Goal: Task Accomplishment & Management: Complete application form

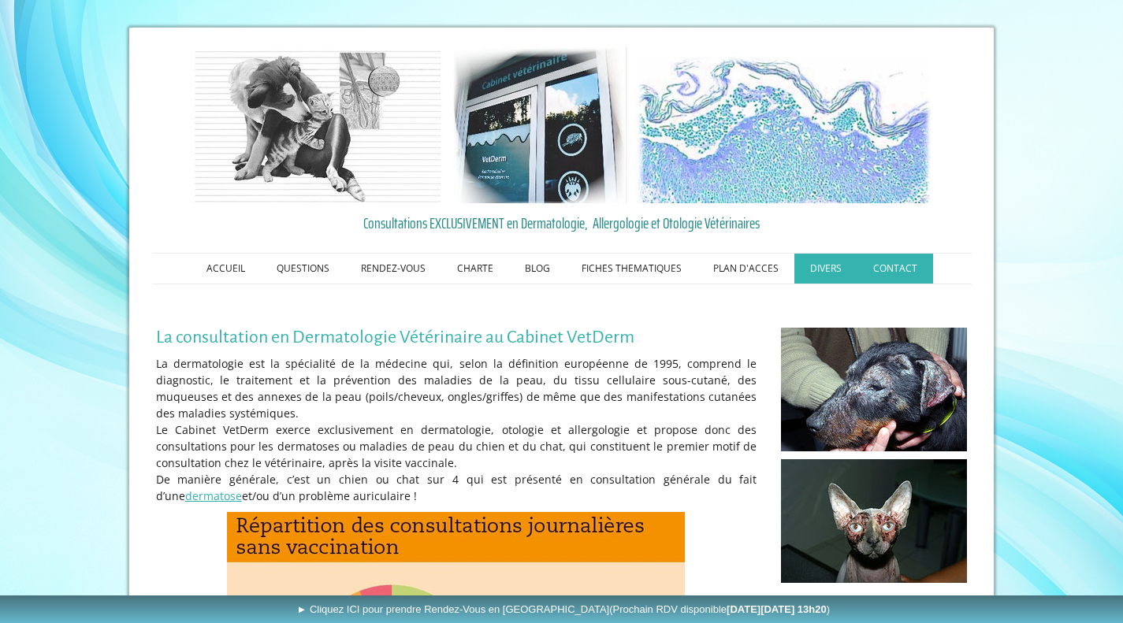
click at [889, 272] on link "CONTACT" at bounding box center [895, 269] width 76 height 30
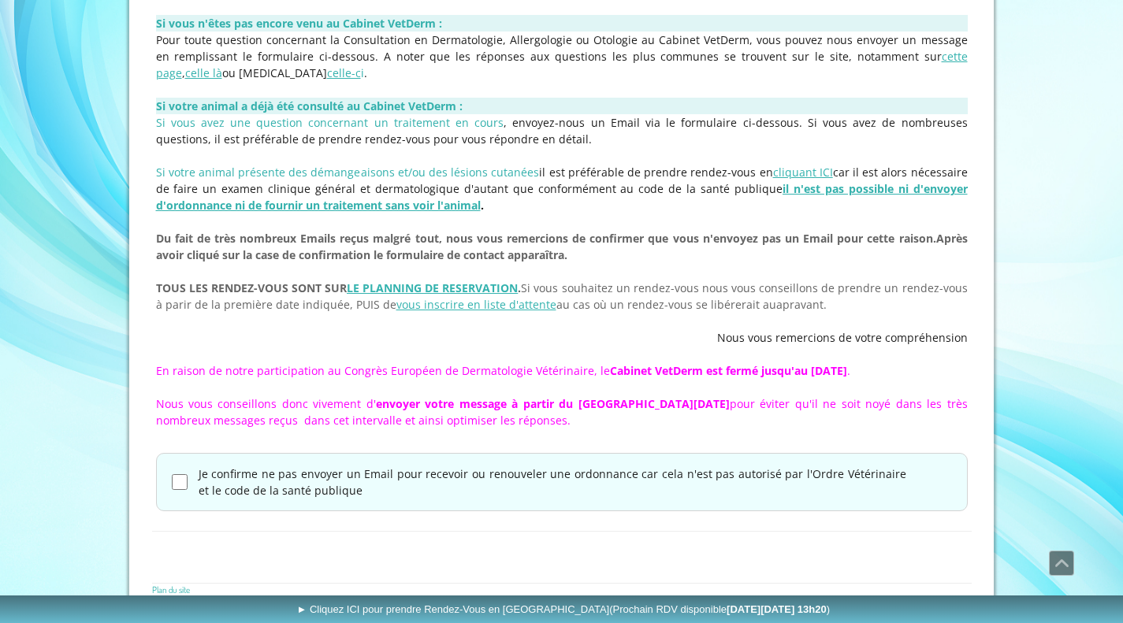
scroll to position [460, 0]
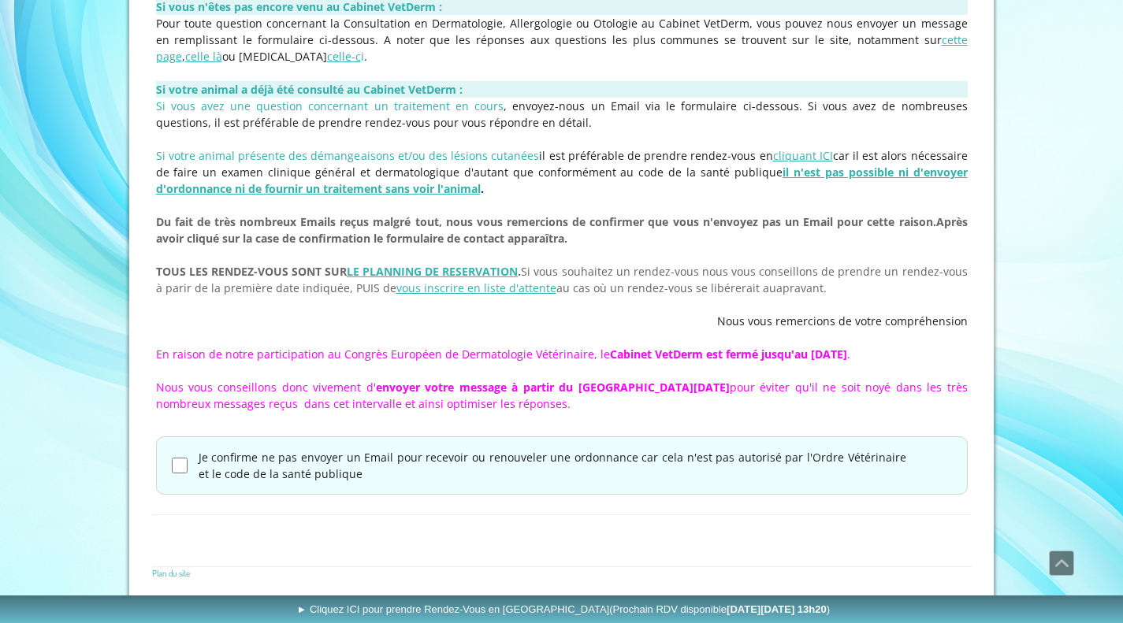
click at [178, 466] on input "Je confirme ne pas envoyer un Email pour recevoir ou renouveler une ordonnance …" at bounding box center [180, 466] width 16 height 16
checkbox input "true"
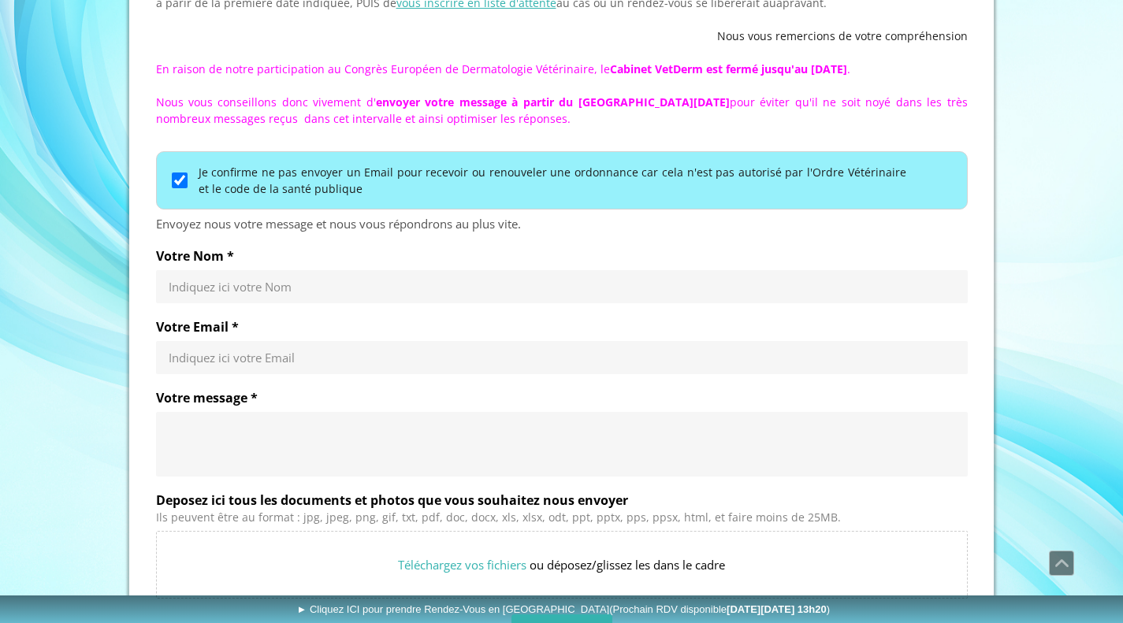
scroll to position [745, 0]
click at [250, 286] on input "Votre Nom *" at bounding box center [562, 287] width 786 height 16
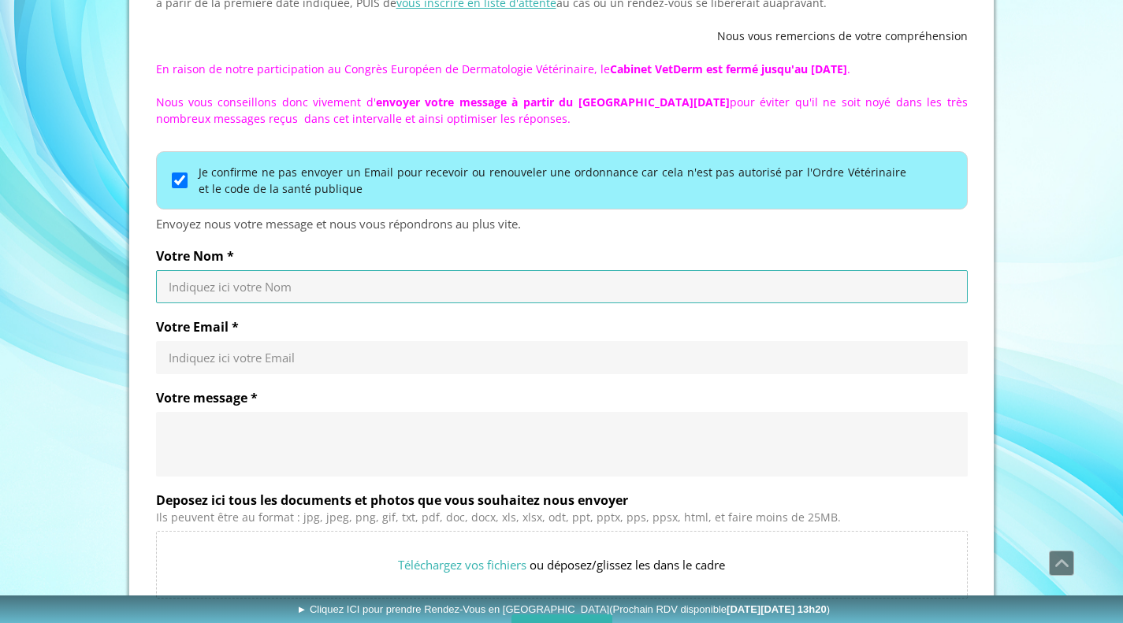
type input "Sauvanaud"
type input "[EMAIL_ADDRESS][DOMAIN_NAME]"
click at [220, 421] on textarea "Votre message *" at bounding box center [562, 444] width 786 height 47
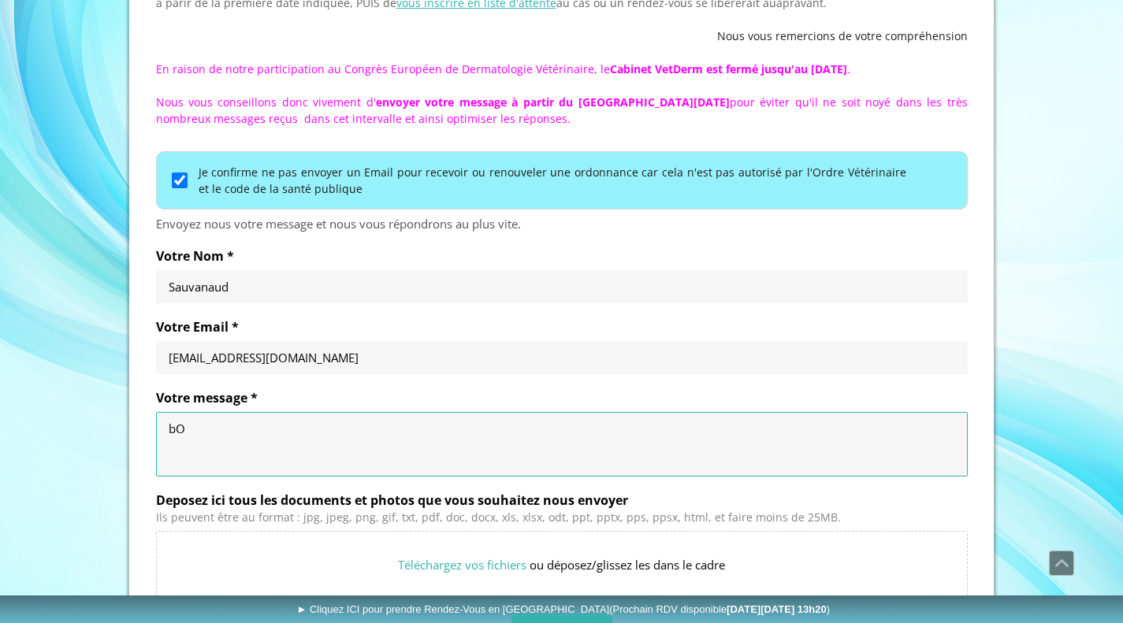
type textarea "b"
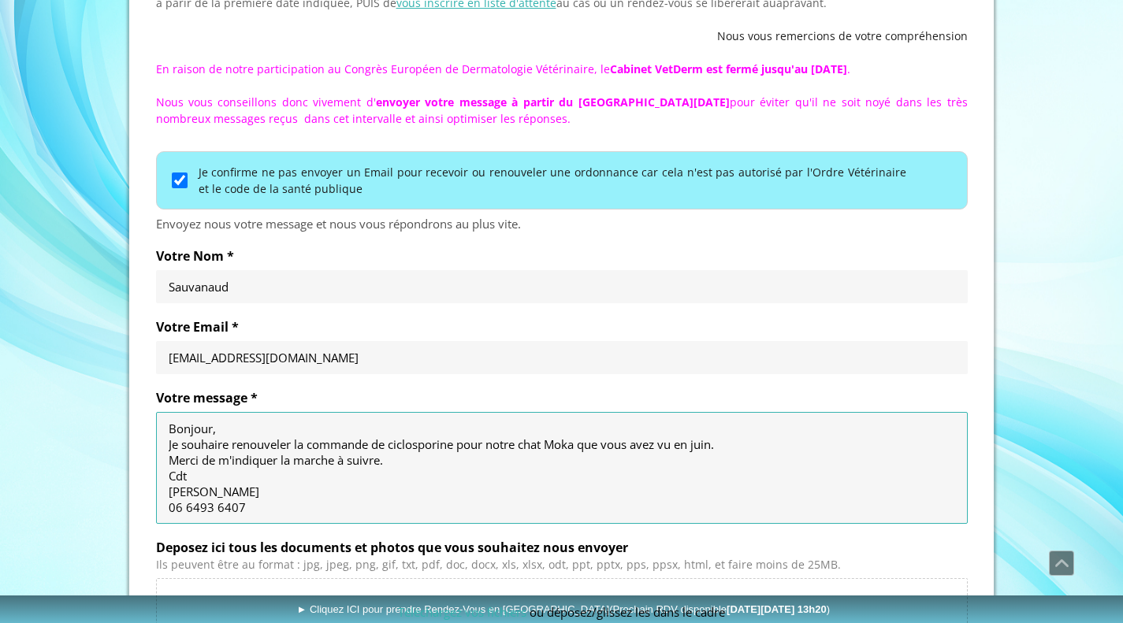
click at [432, 460] on textarea "Bonjour, Je souhaire renouveler la commande de ciclosporine pour notre chat Mok…" at bounding box center [562, 468] width 786 height 95
click at [221, 447] on textarea "Bonjour, Je souhaire renouveler la commande de ciclosporine pour notre chat Mok…" at bounding box center [562, 468] width 786 height 95
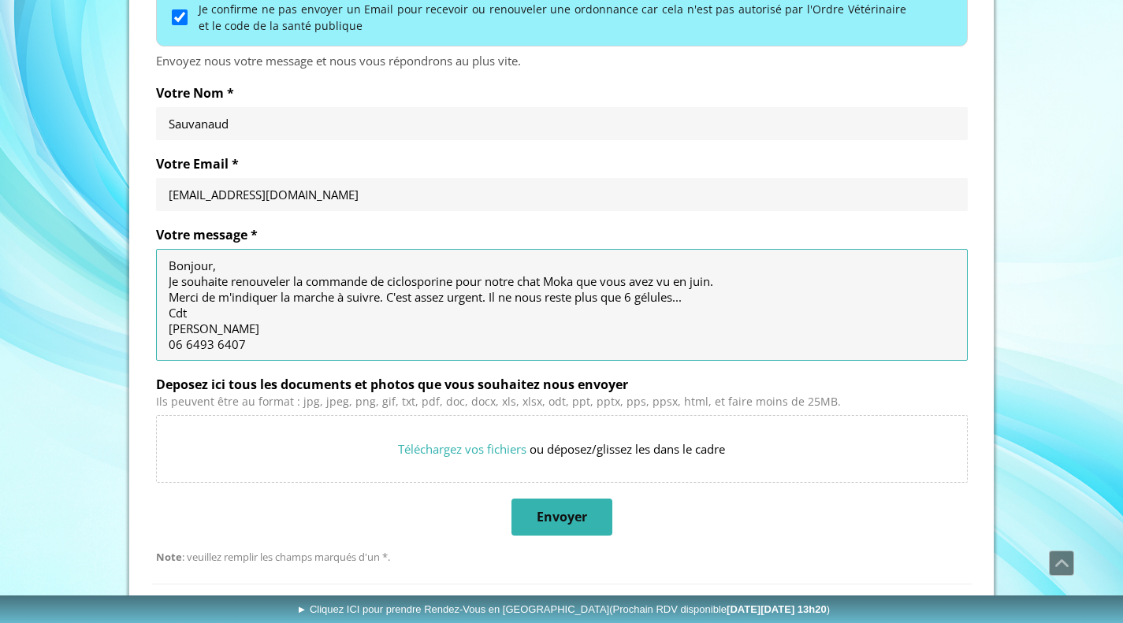
scroll to position [908, 0]
type textarea "Bonjour, Je souhaite renouveler la commande de ciclosporine pour notre chat Mok…"
click at [557, 513] on span "Envoyer" at bounding box center [561, 517] width 50 height 17
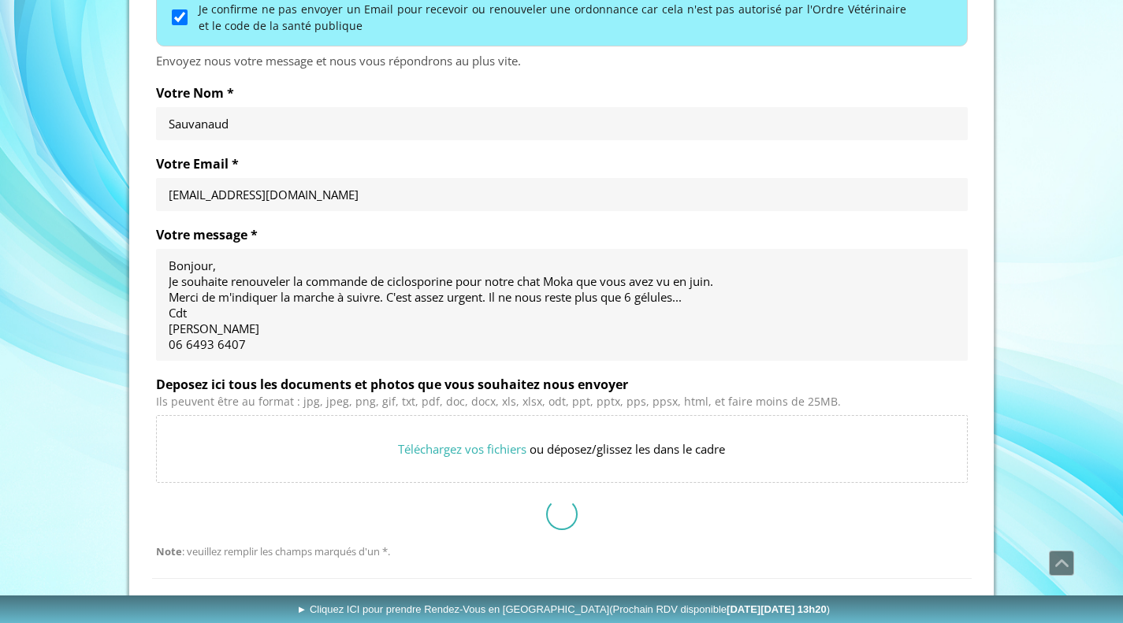
scroll to position [658, 0]
